Goal: Task Accomplishment & Management: Manage account settings

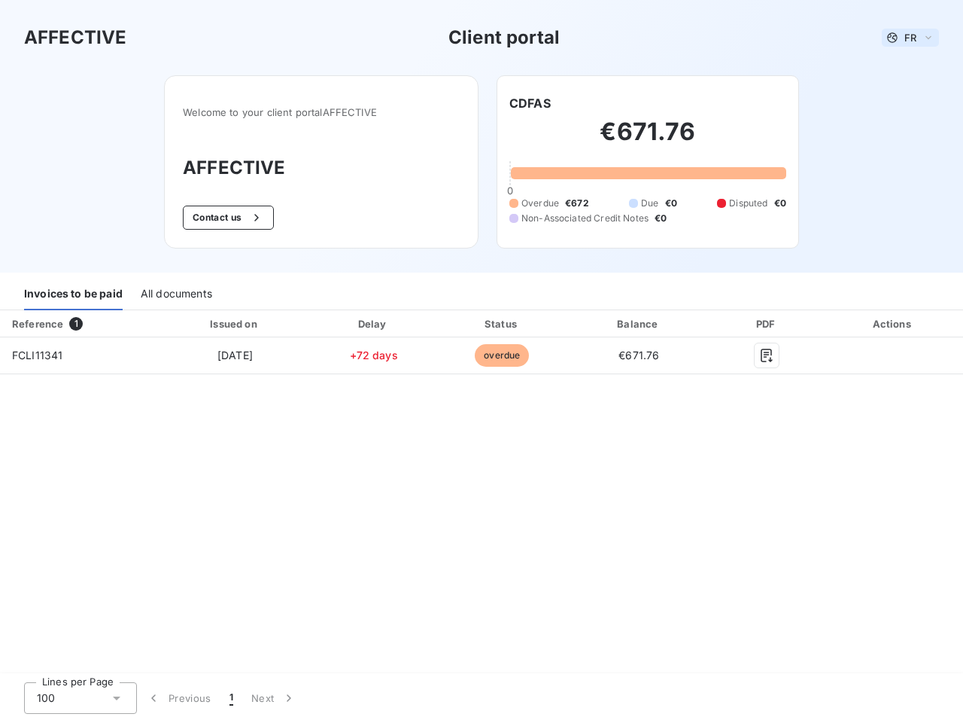
click at [911, 38] on span "FR" at bounding box center [911, 38] width 12 height 12
click at [227, 218] on button "Contact us" at bounding box center [228, 217] width 91 height 24
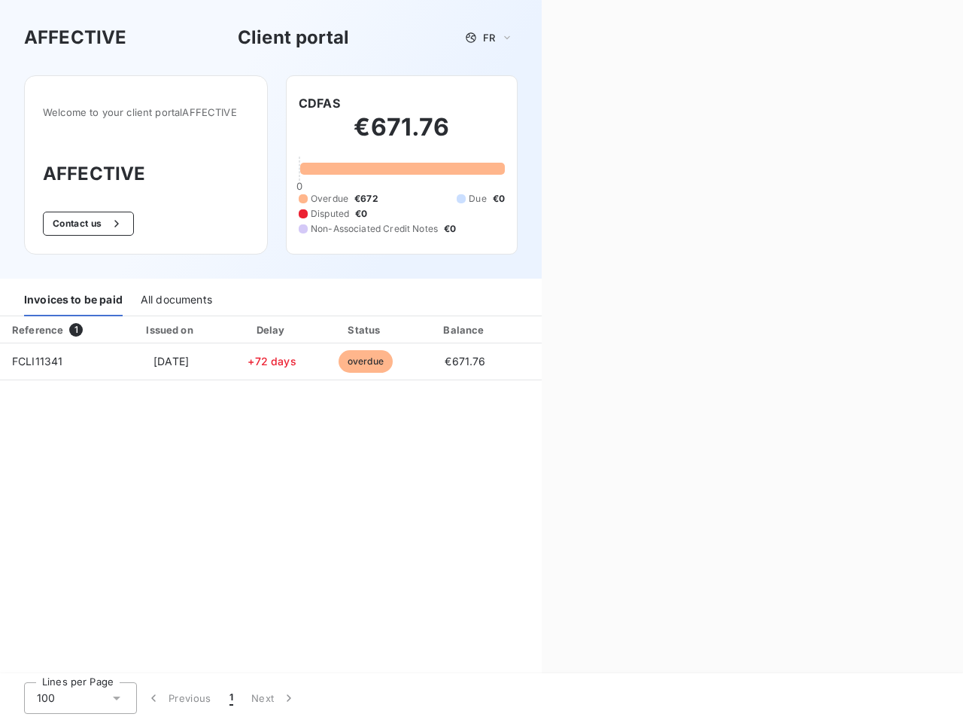
click at [530, 103] on div "Welcome to your client portal AFFECTIVE AFFECTIVE Contact us CDFAS €671.76 0 Ov…" at bounding box center [271, 176] width 542 height 203
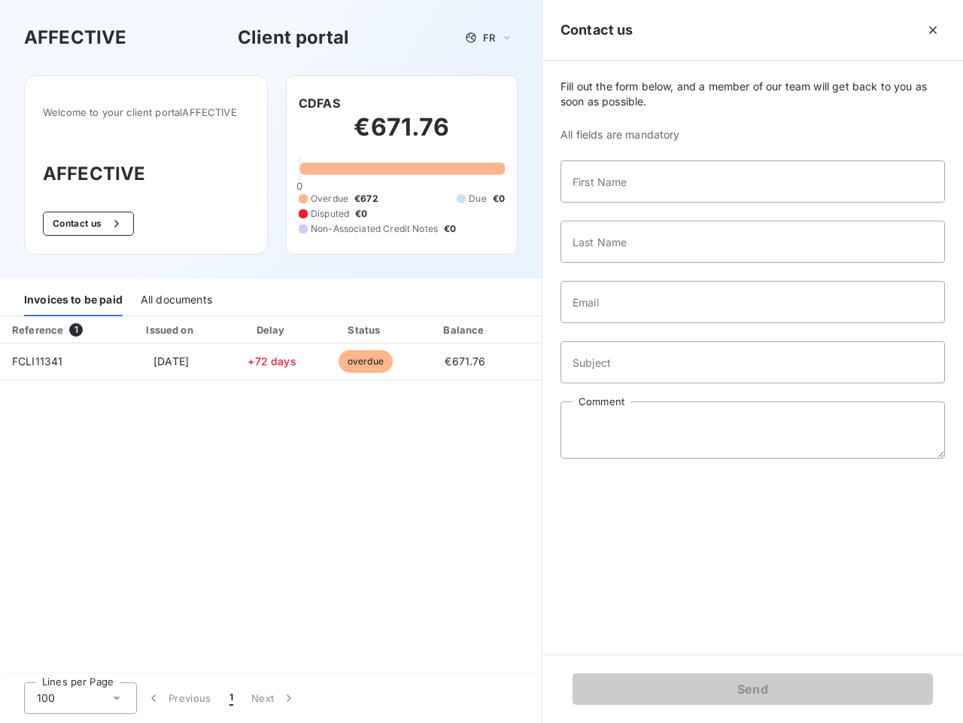
click at [73, 294] on div "Invoices to be paid" at bounding box center [73, 301] width 99 height 32
click at [175, 294] on div "All documents" at bounding box center [177, 301] width 72 height 32
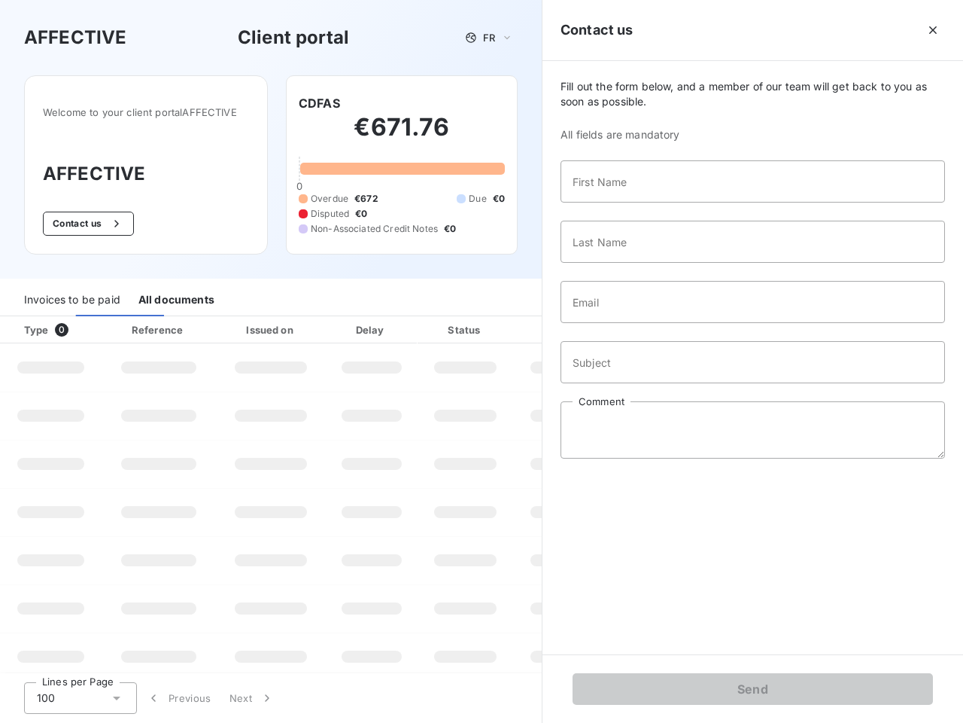
click at [79, 324] on div "Type 0" at bounding box center [57, 329] width 84 height 15
click at [234, 324] on div "Issued on" at bounding box center [271, 329] width 104 height 15
click at [373, 324] on div "Delay" at bounding box center [372, 329] width 86 height 15
click at [502, 324] on div at bounding box center [502, 329] width 15 height 15
click at [639, 324] on div "Fill out the form below, and a member of our team will get back to you as soon …" at bounding box center [753, 357] width 421 height 593
